Goal: Task Accomplishment & Management: Manage account settings

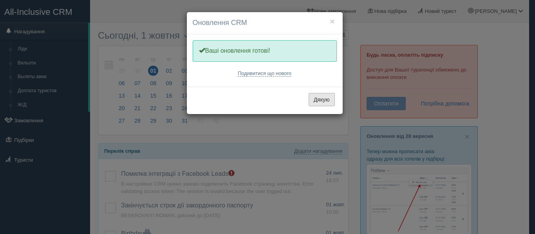
click at [321, 102] on button "Дякую" at bounding box center [321, 99] width 26 height 13
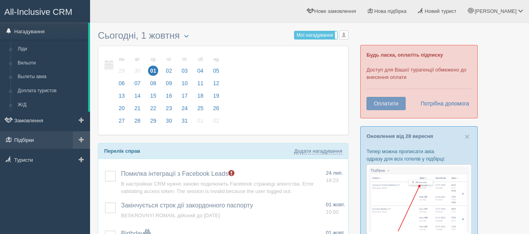
click at [36, 144] on link "Підбірки" at bounding box center [45, 139] width 90 height 17
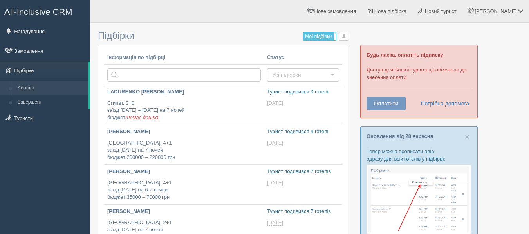
type input "2025-10-01 15:45"
click at [135, 75] on input "text" at bounding box center [183, 74] width 153 height 13
type input "олинклюзив срм"
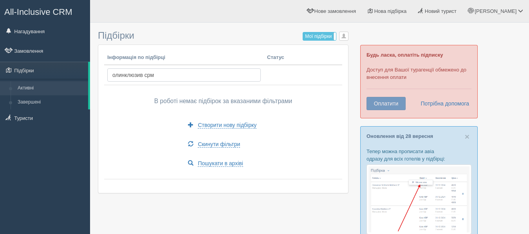
click at [184, 77] on input "олинклюзив срм" at bounding box center [183, 74] width 153 height 13
type input "о"
type input "грузия"
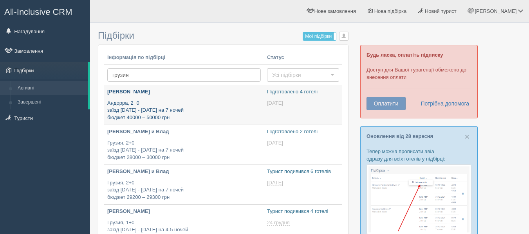
type input "[DATE] 20:40"
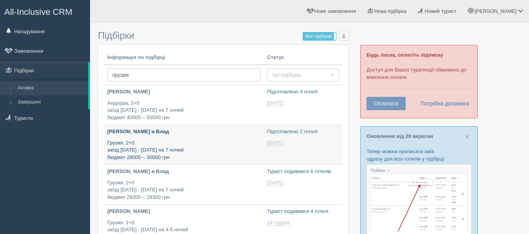
type input "[DATE] 16:45"
click at [195, 139] on div "Катя и Влад Грузия, 2+0 заїзд 1 - 7 липня на 7 ночей бюджет 28000 – 30000 грн" at bounding box center [183, 144] width 153 height 33
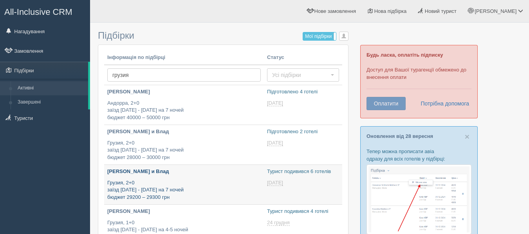
type input "[DATE] 14:25"
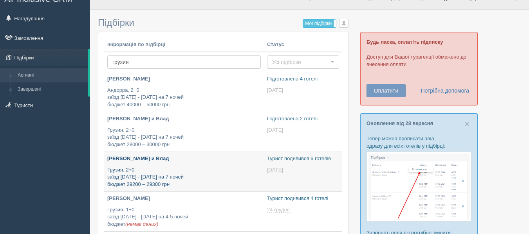
click at [159, 168] on p "Грузия, 2+0 заїзд 1 - 7 липня на 7 ночей бюджет 29200 – 29300 грн" at bounding box center [183, 178] width 153 height 22
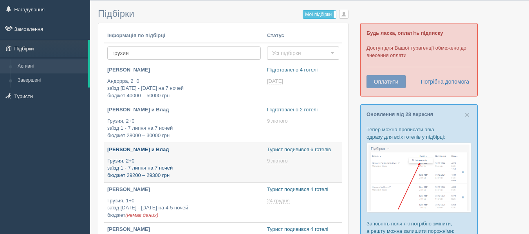
click at [207, 162] on p "Грузия, 2+0 заїзд 1 - 7 липня на 7 ночей бюджет 29200 – 29300 грн" at bounding box center [183, 169] width 153 height 22
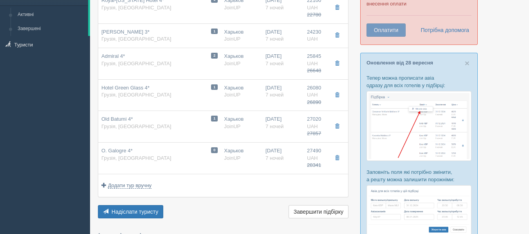
scroll to position [84, 0]
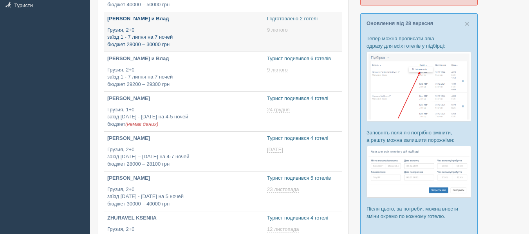
type input "2025-10-01 17:00"
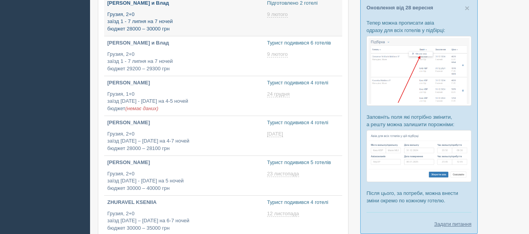
scroll to position [131, 0]
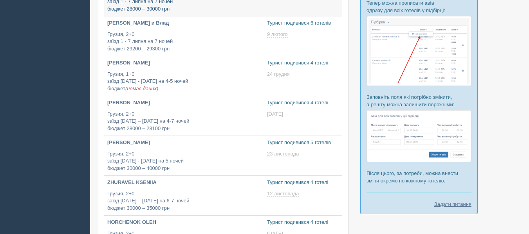
type input "[DATE] 16:40"
click at [198, 107] on div "PITORA OLEKSANDR Грузия, 2+0 заїзд 27 грудня – 5 січня на 4-7 ночей бюджет 2800…" at bounding box center [183, 115] width 153 height 33
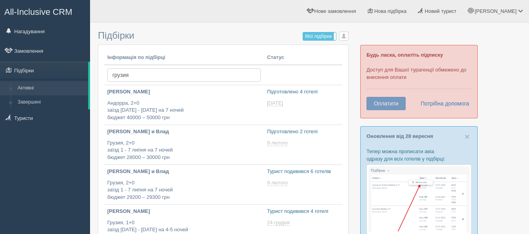
scroll to position [149, 0]
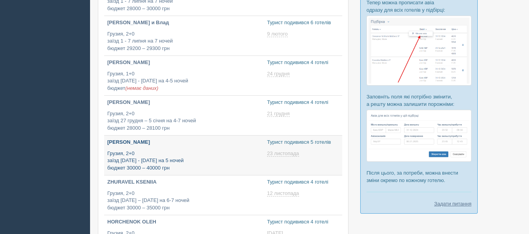
type input "[DATE] 18:30"
click at [171, 143] on p "[PERSON_NAME]" at bounding box center [183, 142] width 153 height 7
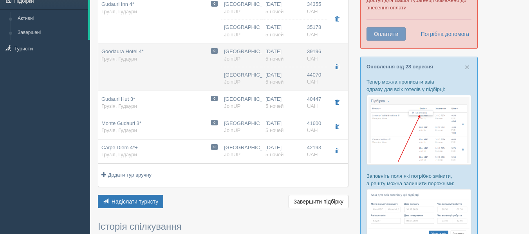
scroll to position [70, 0]
